Goal: Information Seeking & Learning: Find specific fact

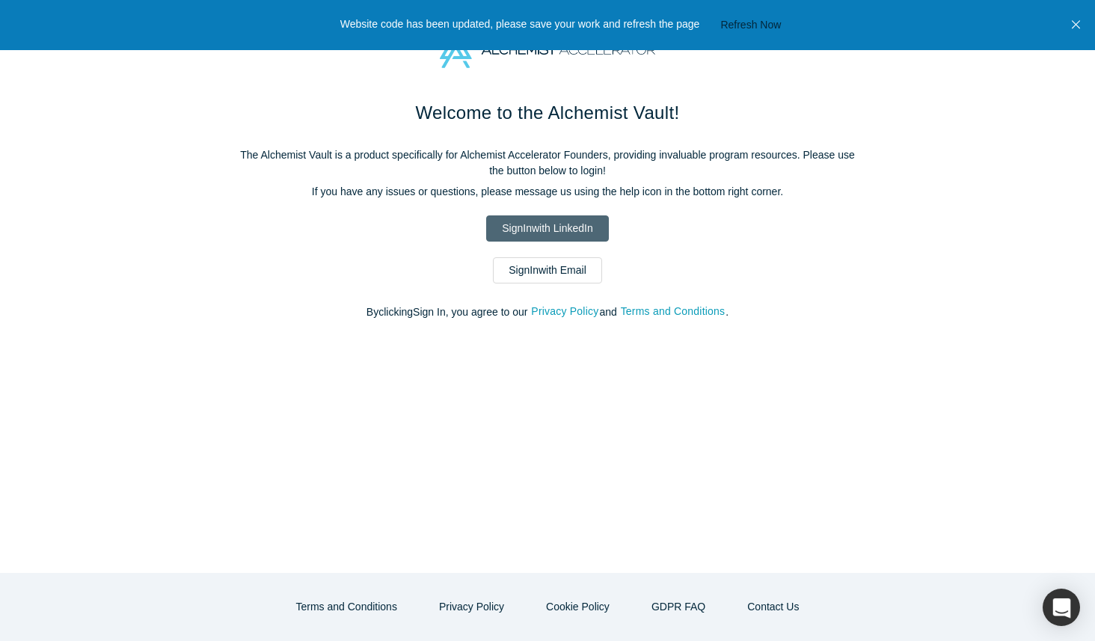
click at [518, 221] on link "Sign In with LinkedIn" at bounding box center [547, 228] width 122 height 26
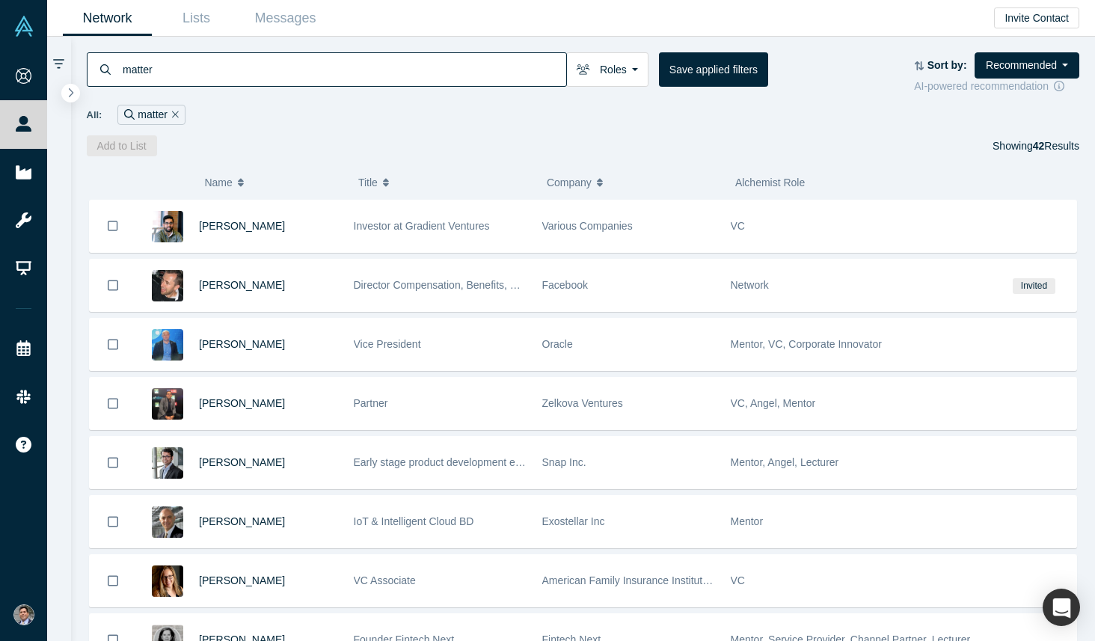
click at [267, 61] on input "matter" at bounding box center [343, 69] width 445 height 35
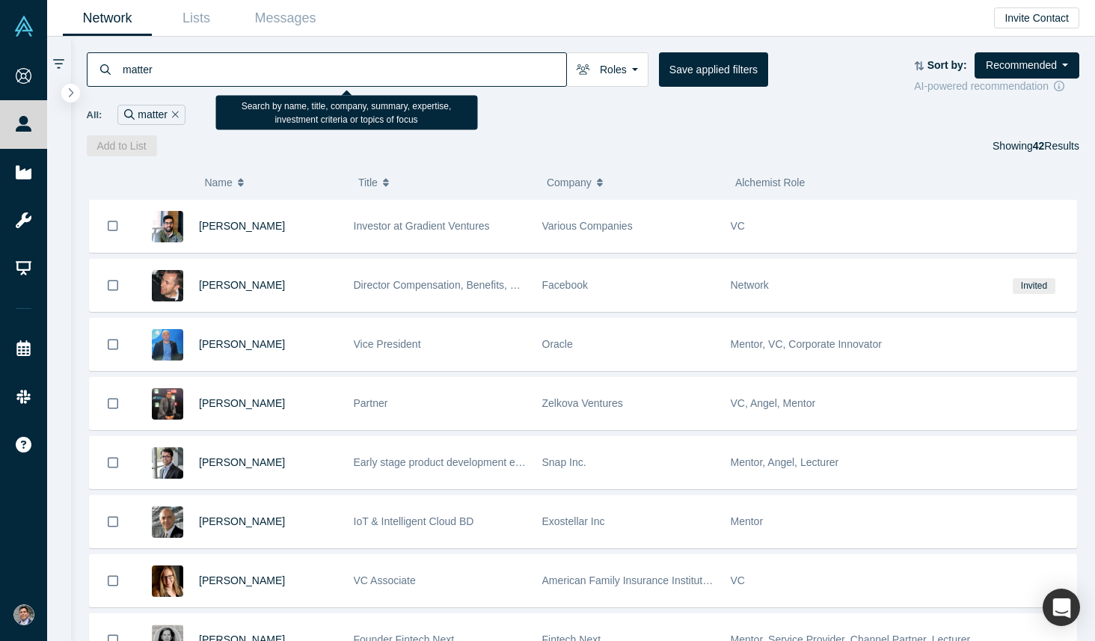
click at [267, 61] on input "matter" at bounding box center [343, 69] width 445 height 35
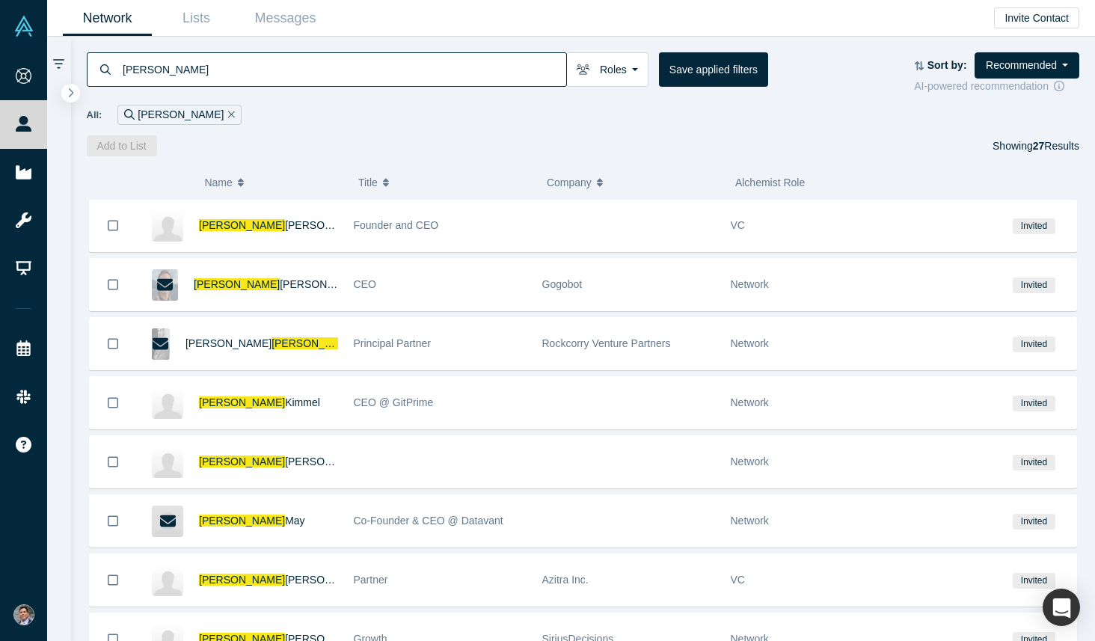
scroll to position [651, 0]
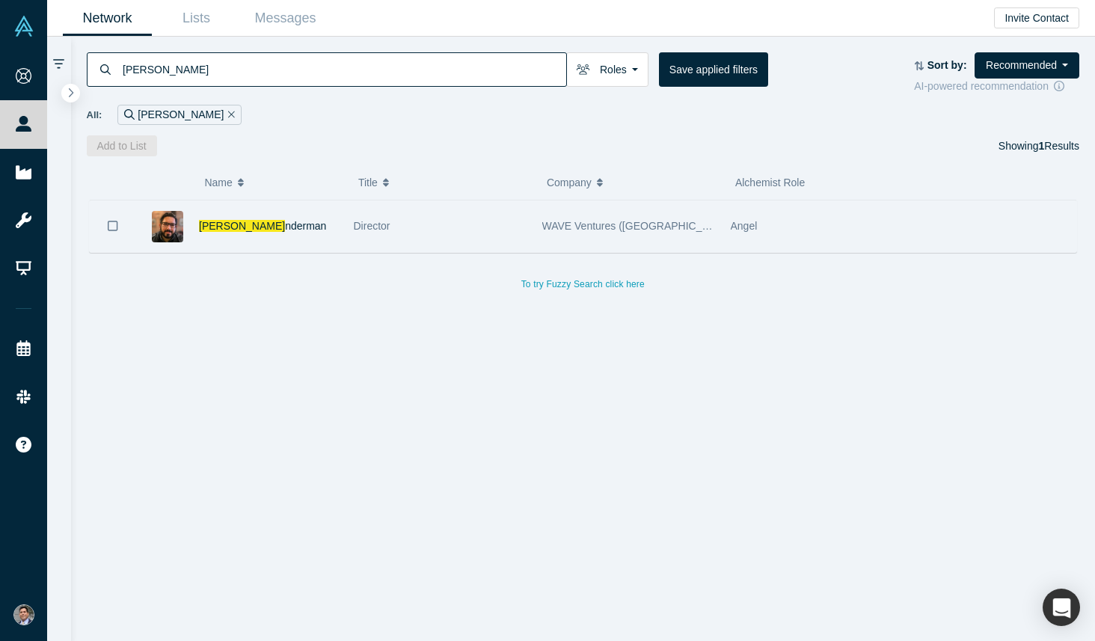
click at [247, 215] on div "Travis Li nderman" at bounding box center [268, 226] width 139 height 52
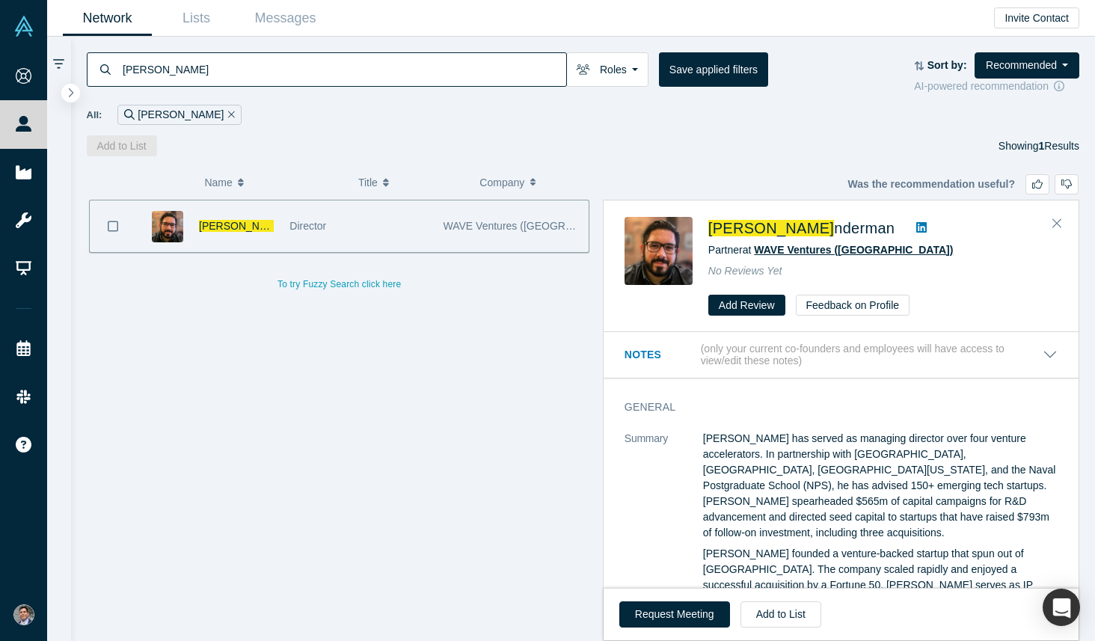
click at [791, 246] on span "WAVE Ventures (USA)" at bounding box center [853, 250] width 199 height 12
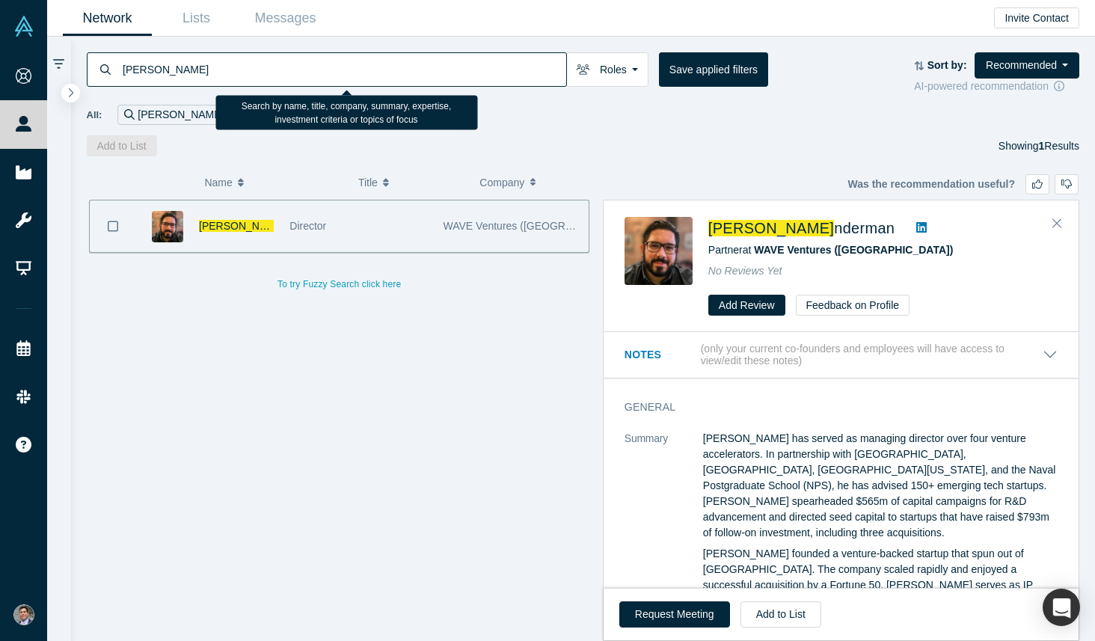
click at [205, 68] on input "travis li" at bounding box center [343, 69] width 445 height 35
type input "exascale"
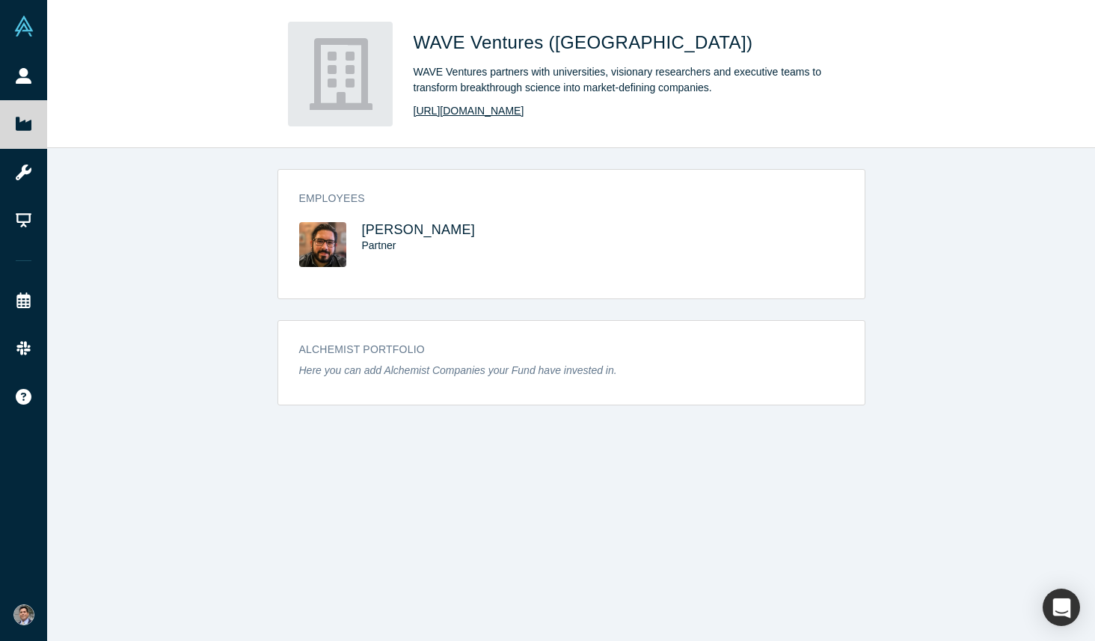
click at [499, 111] on link "[URL][DOMAIN_NAME]" at bounding box center [469, 111] width 111 height 16
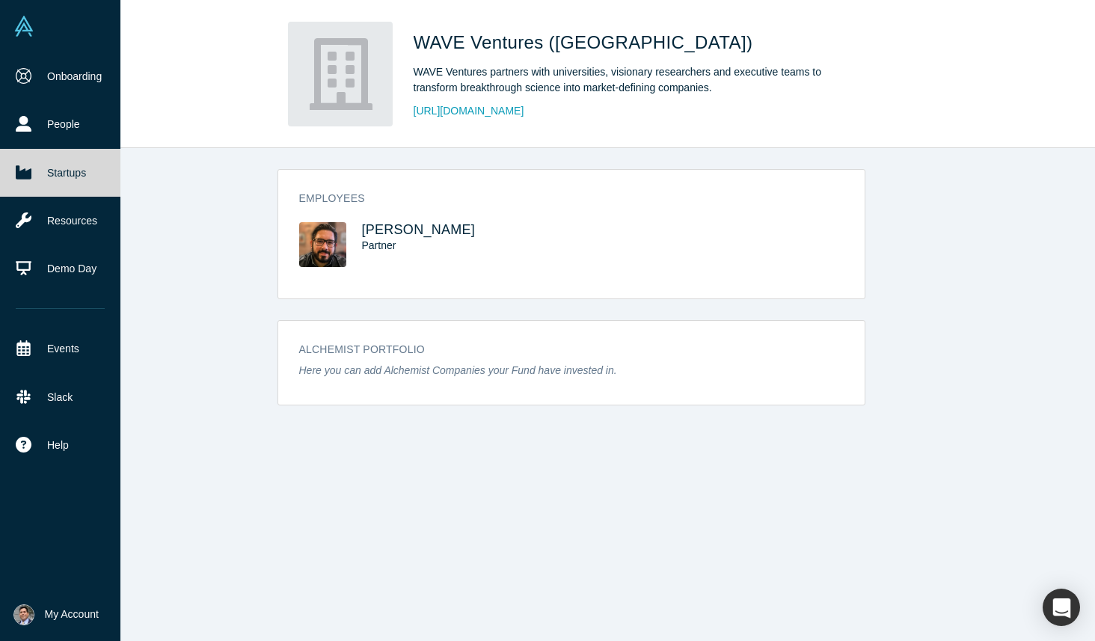
click at [58, 177] on link "Startups" at bounding box center [60, 173] width 120 height 48
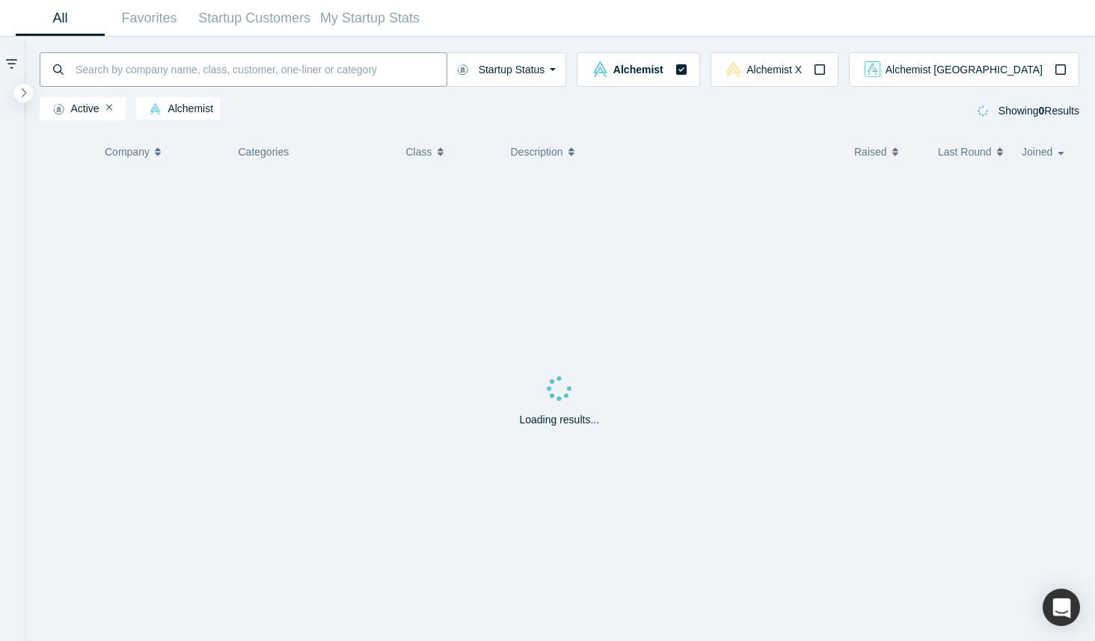
click at [348, 69] on input at bounding box center [260, 69] width 372 height 35
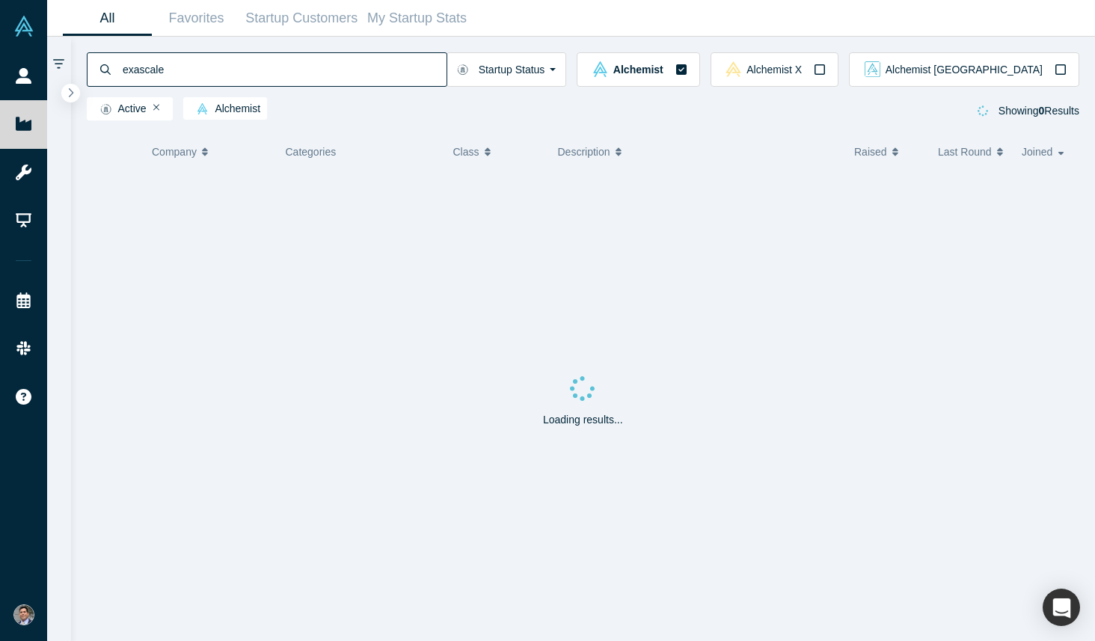
type input "exascale"
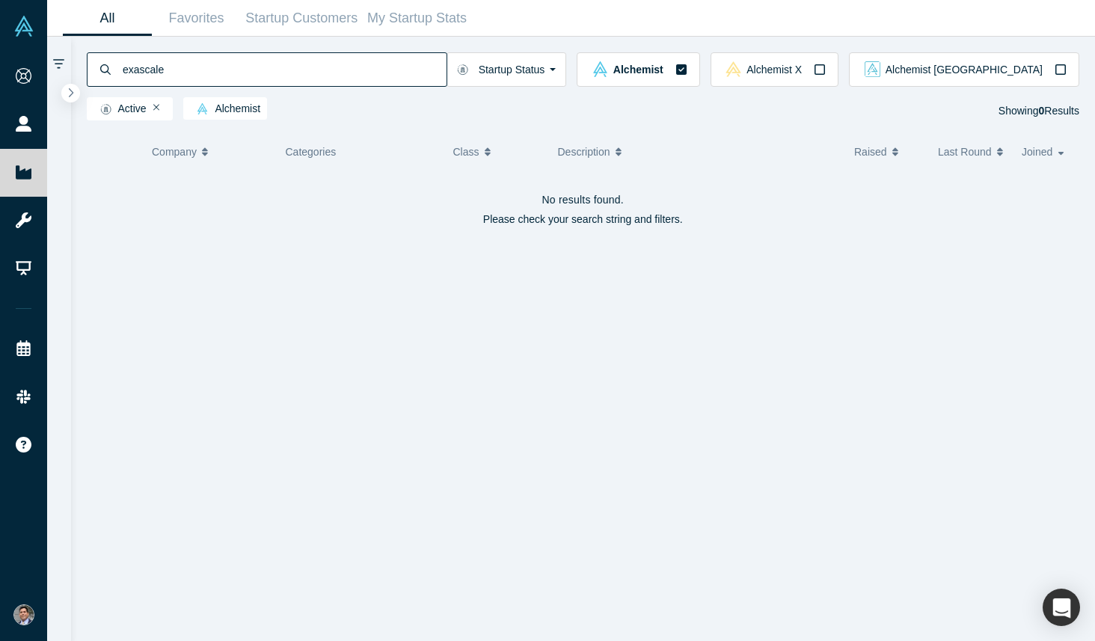
click at [152, 107] on div "Active" at bounding box center [130, 108] width 87 height 23
click at [156, 111] on icon "Remove Filter" at bounding box center [156, 107] width 7 height 10
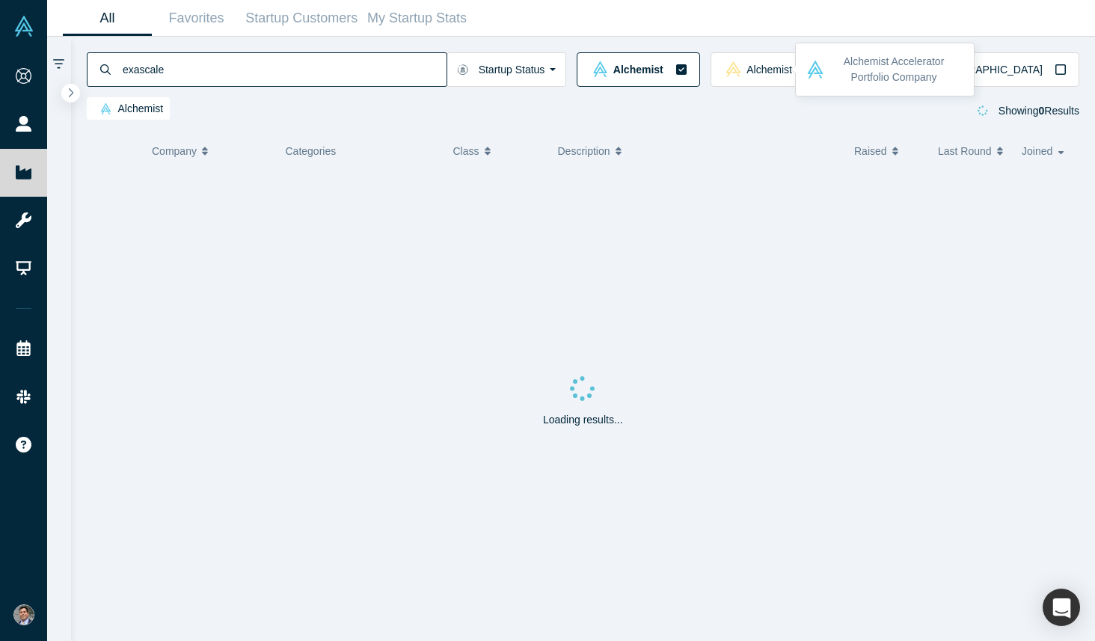
click at [687, 69] on icon "button" at bounding box center [681, 69] width 10 height 10
click at [687, 70] on icon "button" at bounding box center [681, 69] width 10 height 10
click at [699, 61] on button "Alchemist" at bounding box center [638, 69] width 123 height 34
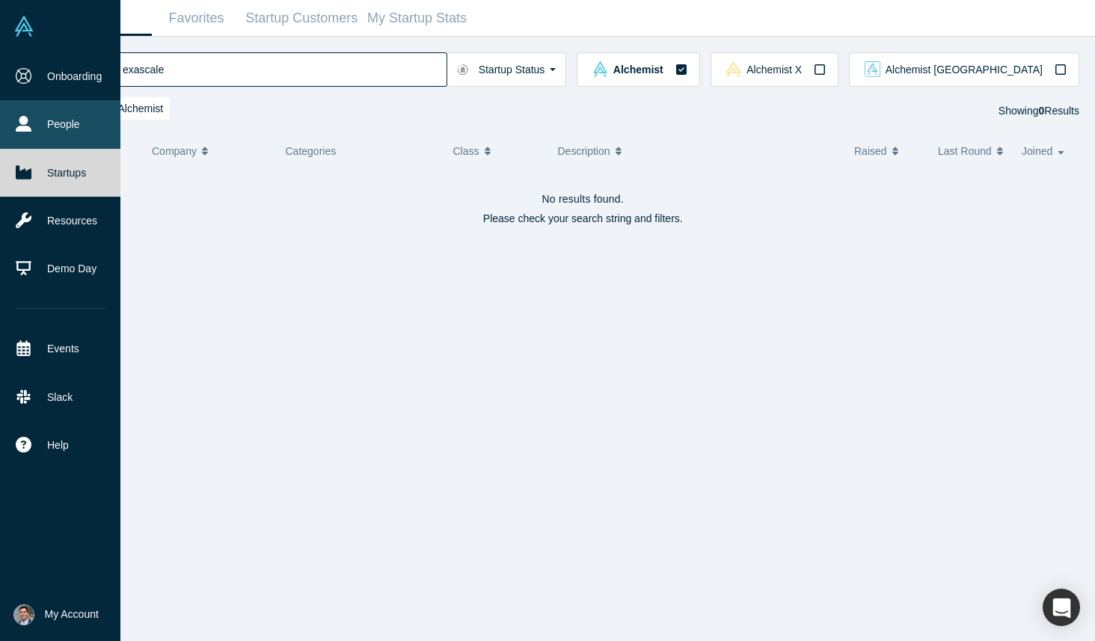
click at [77, 124] on link "People" at bounding box center [60, 124] width 120 height 48
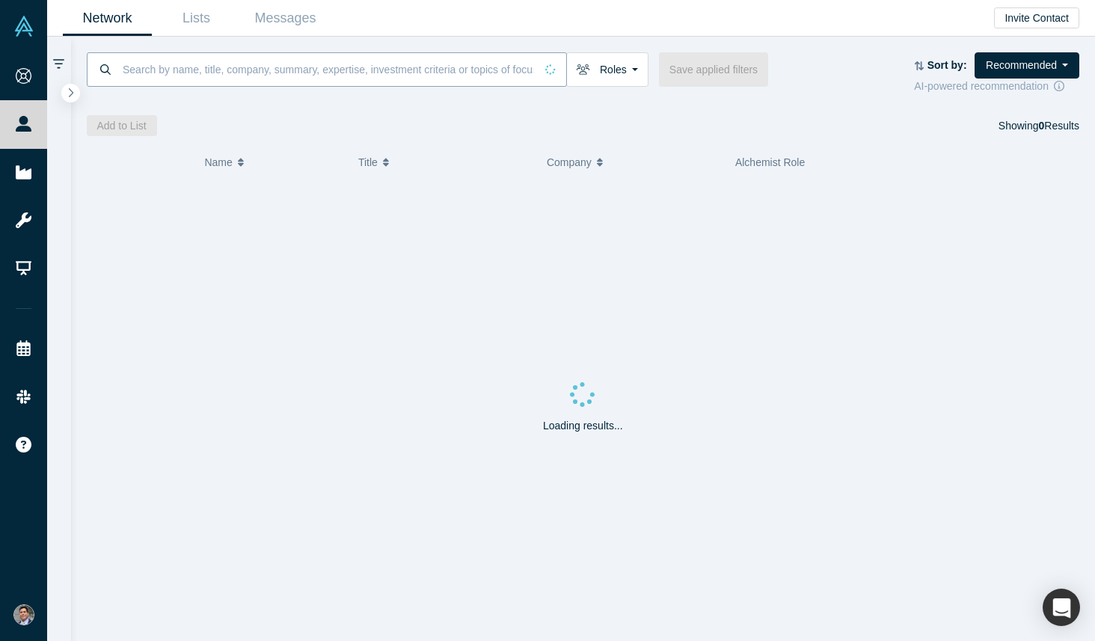
click at [244, 71] on input at bounding box center [328, 69] width 414 height 35
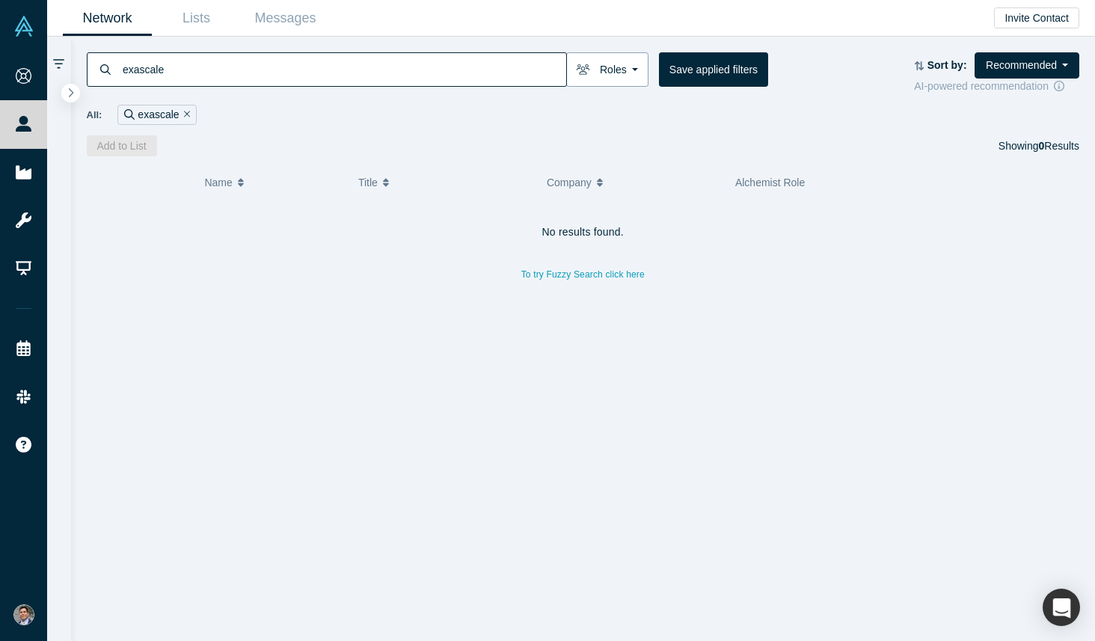
click at [631, 68] on button "Roles" at bounding box center [607, 69] width 82 height 34
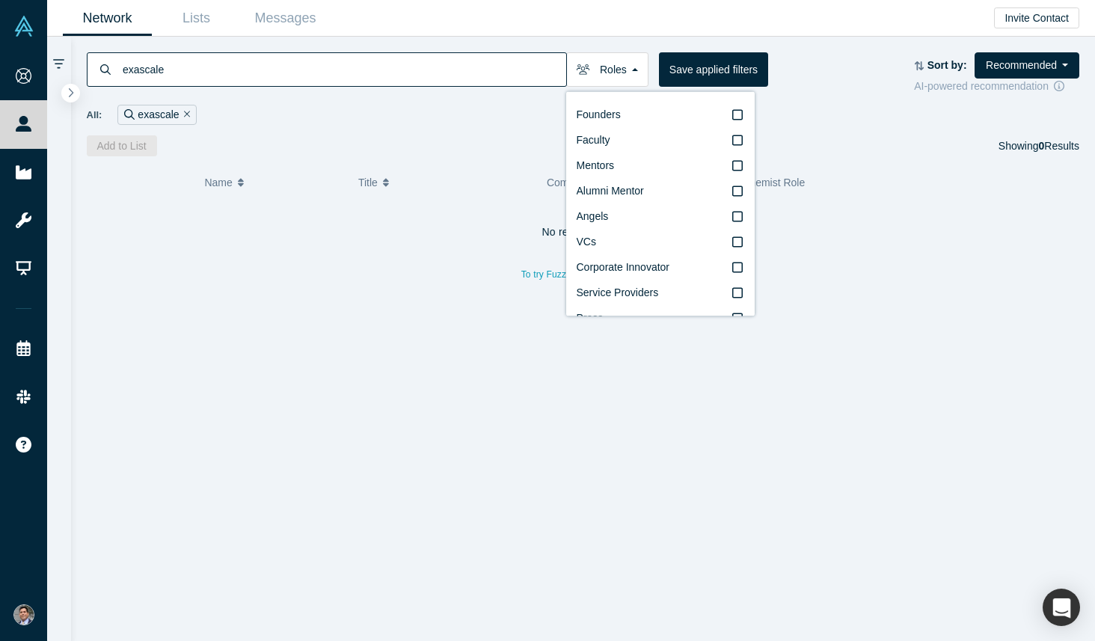
click at [913, 188] on div "Alchemist Role" at bounding box center [860, 182] width 250 height 31
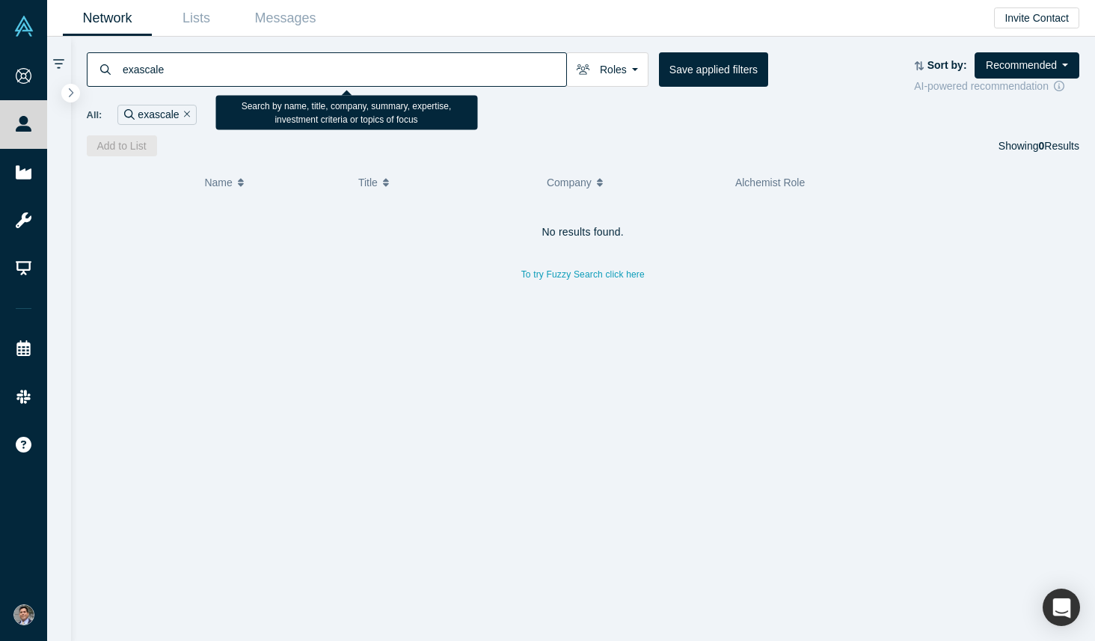
click at [216, 77] on input "exascale" at bounding box center [343, 69] width 445 height 35
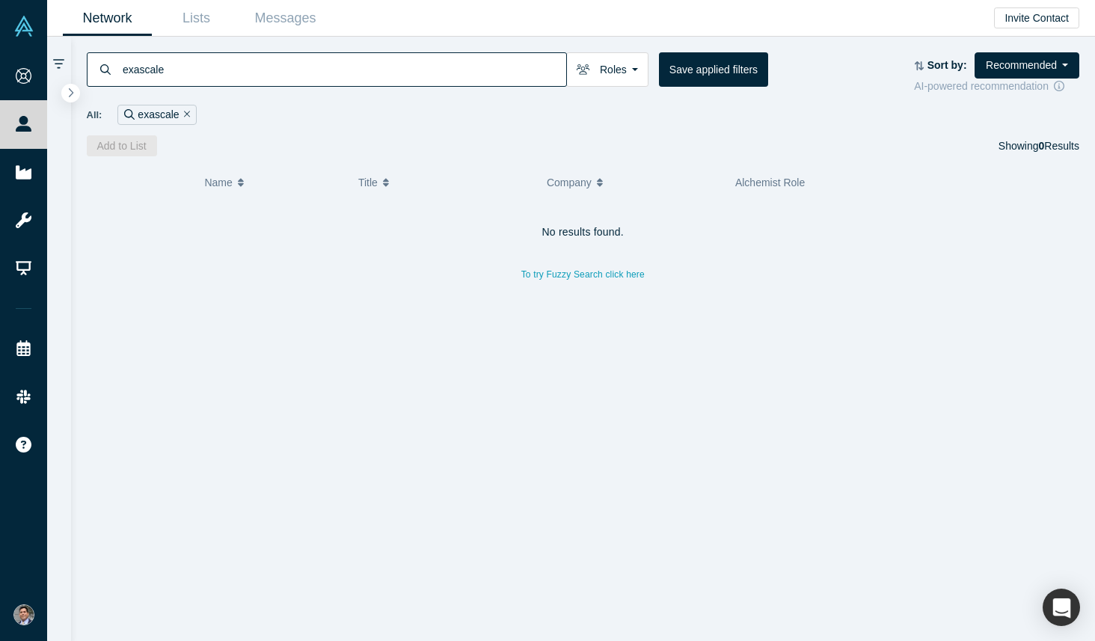
click at [280, 79] on input "exascale" at bounding box center [343, 69] width 445 height 35
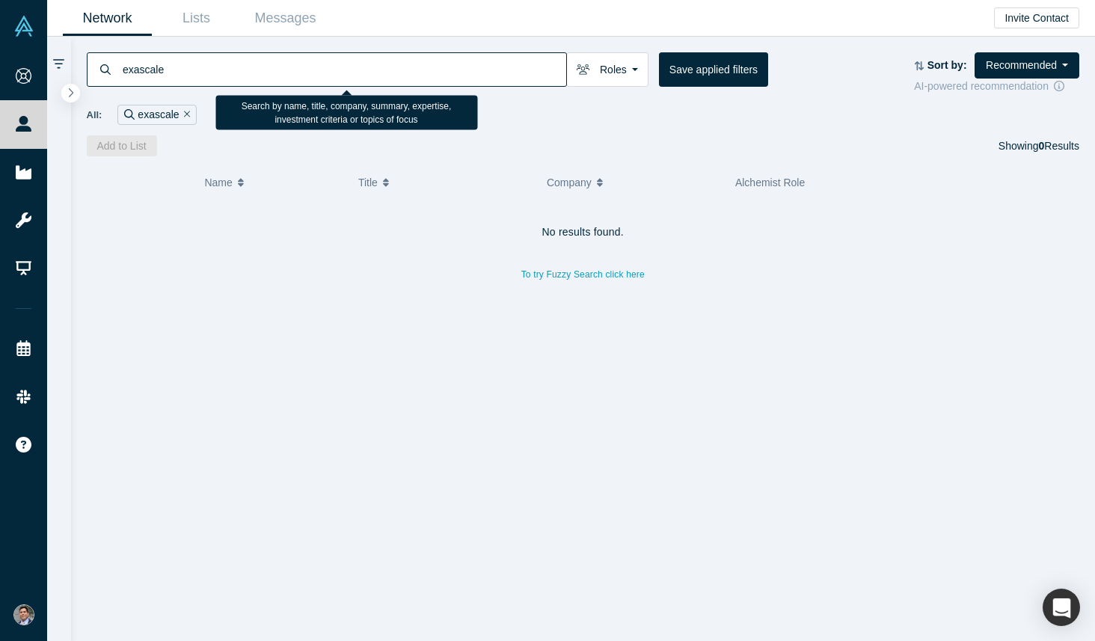
click at [280, 79] on input "exascale" at bounding box center [343, 69] width 445 height 35
type input "[PERSON_NAME]"
